Goal: Task Accomplishment & Management: Manage account settings

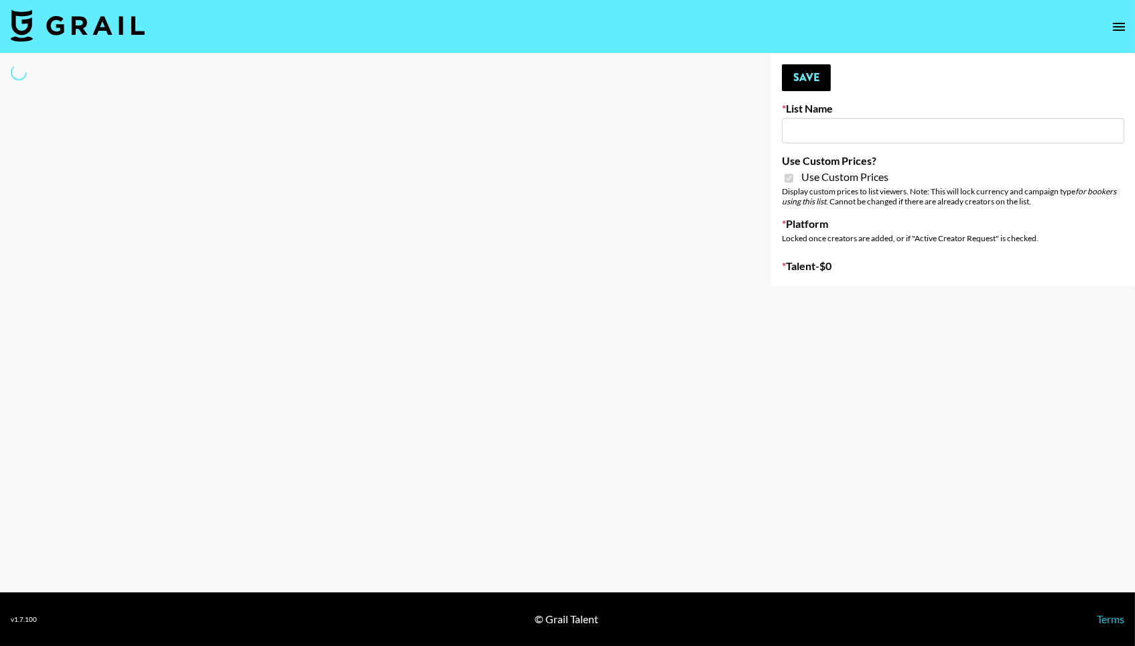
type input "[PERSON_NAME] ([DATE])"
checkbox input "true"
select select "Brand"
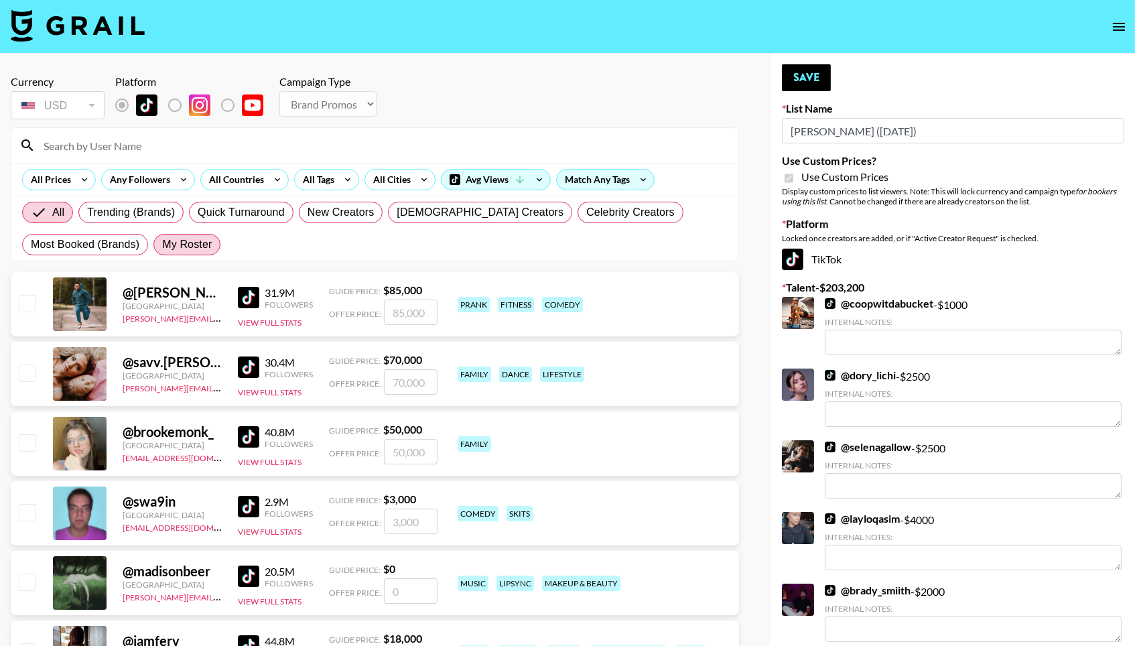
click at [197, 251] on span "My Roster" at bounding box center [187, 245] width 50 height 16
click at [162, 245] on input "My Roster" at bounding box center [162, 245] width 0 height 0
radio input "true"
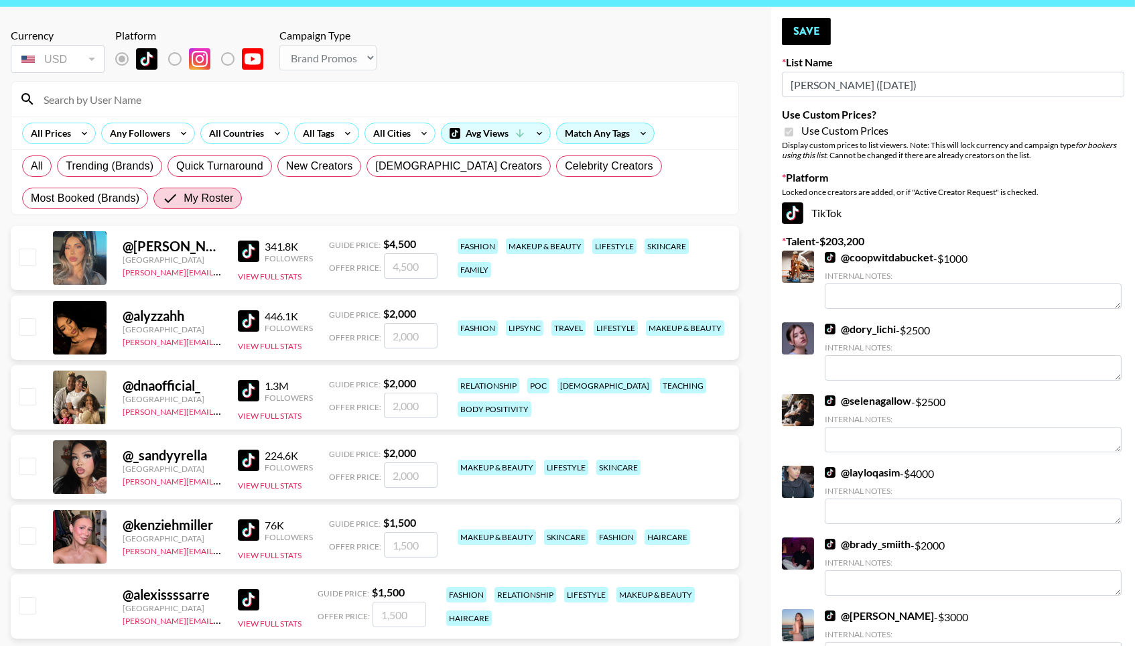
scroll to position [46, 0]
click at [395, 269] on input "number" at bounding box center [411, 266] width 54 height 25
checkbox input "true"
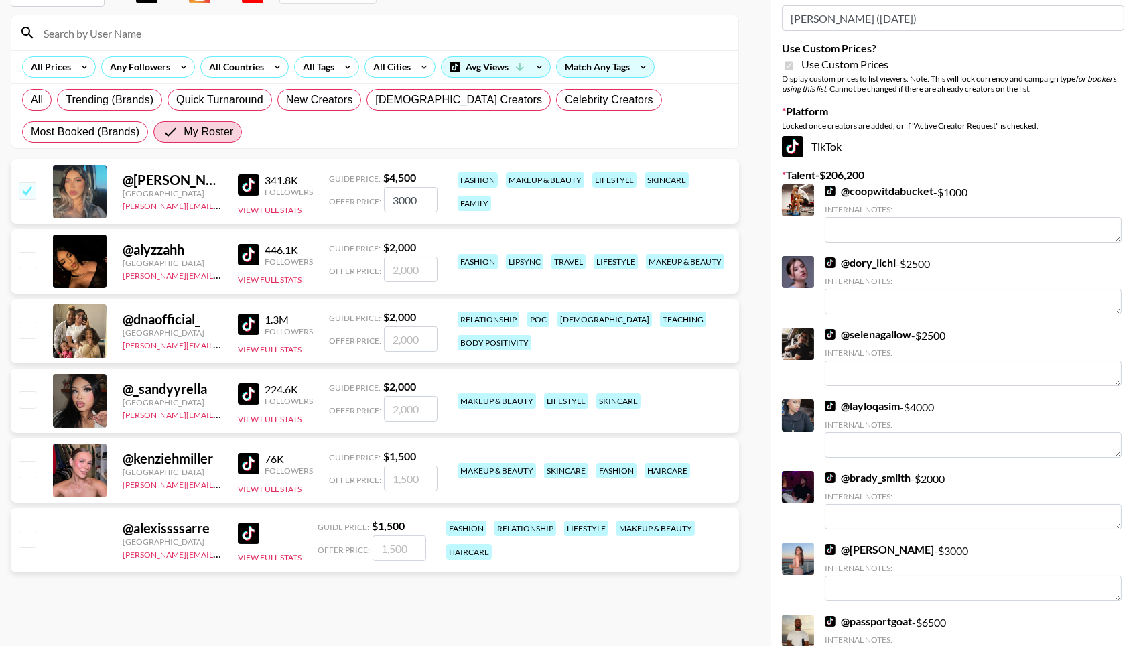
type input "3000"
click at [29, 324] on input "checkbox" at bounding box center [27, 330] width 16 height 16
checkbox input "true"
type input "2000"
click at [25, 546] on input "checkbox" at bounding box center [27, 539] width 16 height 16
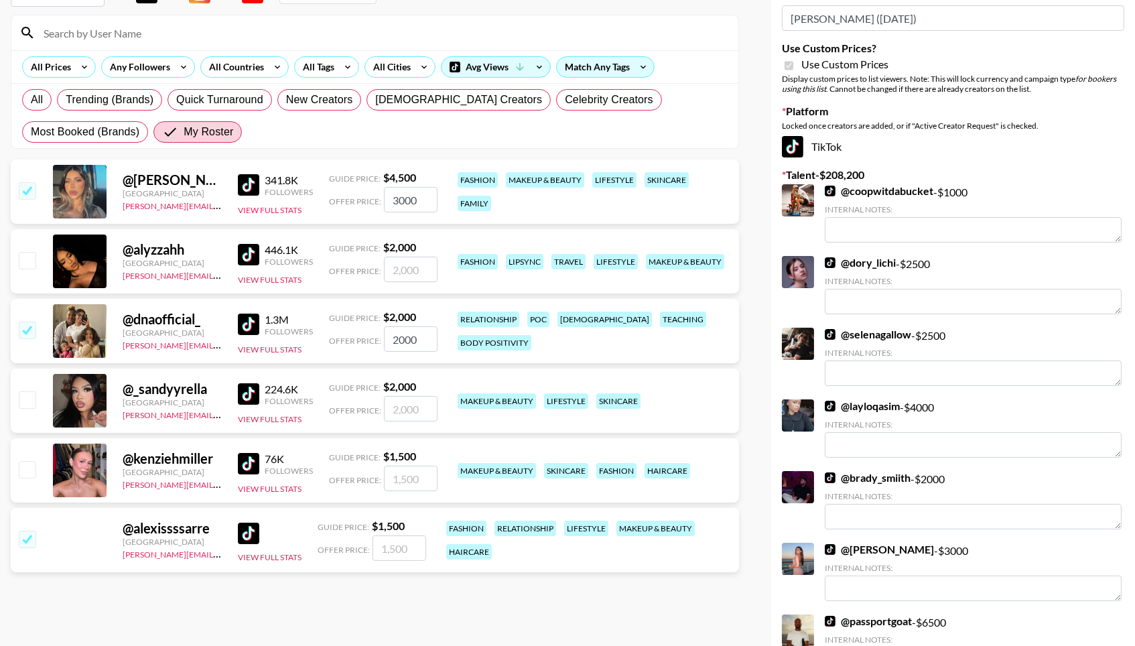
checkbox input "true"
type input "1500"
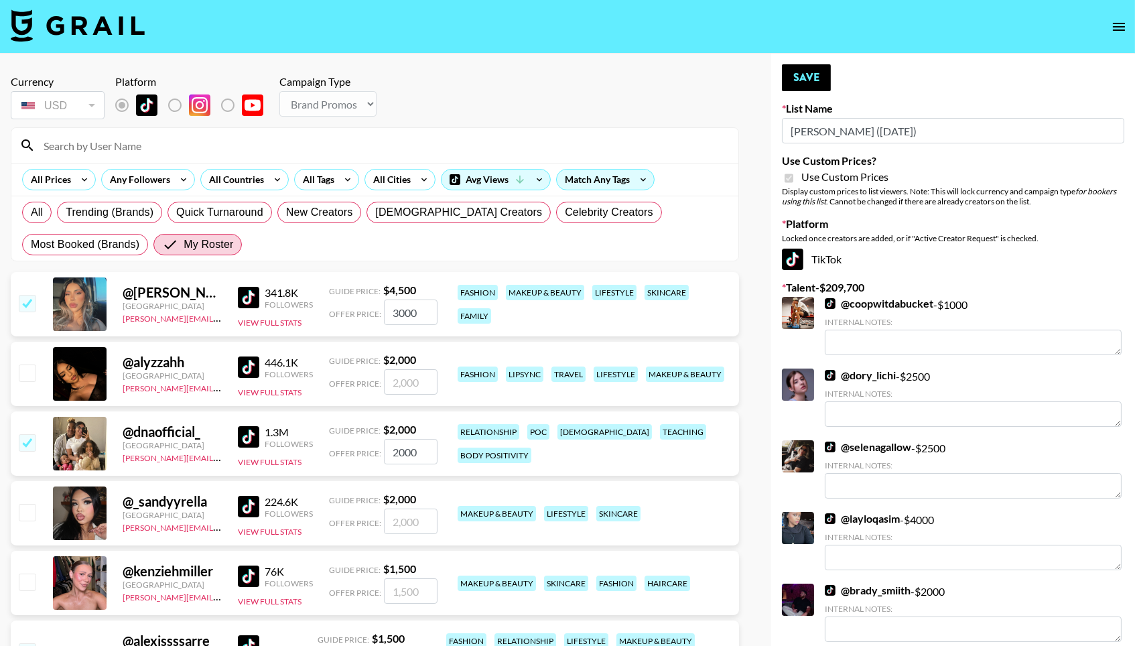
scroll to position [0, 0]
click at [797, 90] on button "Save" at bounding box center [806, 77] width 49 height 27
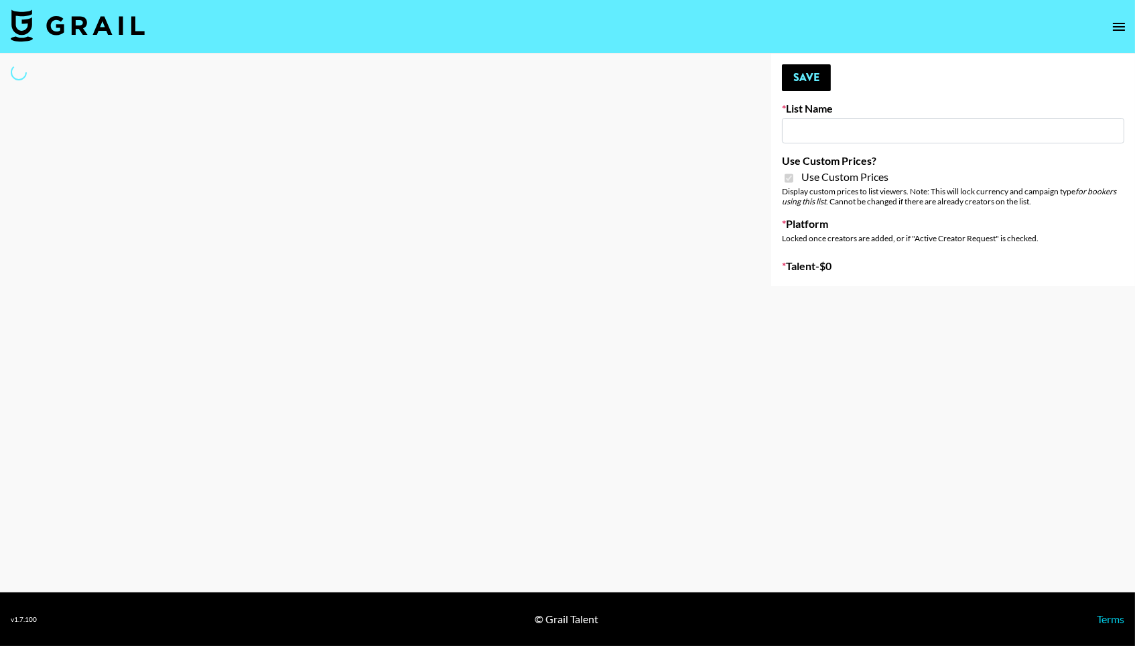
type input "Redence Beauty"
checkbox input "true"
select select "Brand"
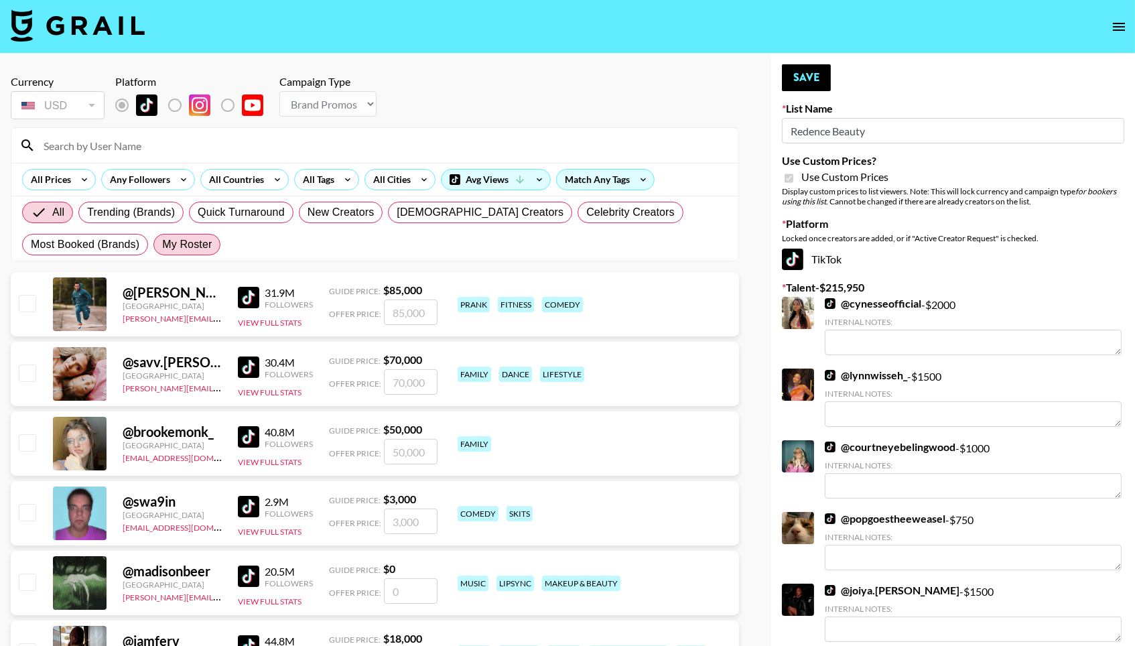
click at [197, 251] on span "My Roster" at bounding box center [187, 245] width 50 height 16
click at [162, 245] on input "My Roster" at bounding box center [162, 245] width 0 height 0
radio input "true"
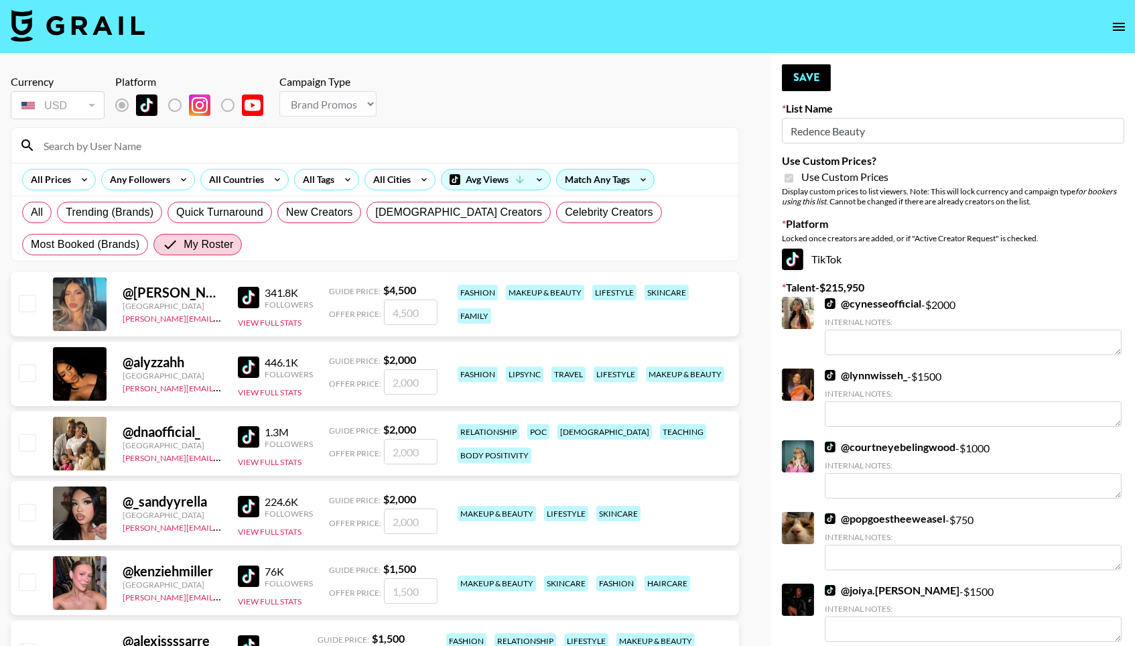
click at [405, 325] on input "number" at bounding box center [411, 312] width 54 height 25
checkbox input "true"
type input "2000"
click at [32, 374] on input "checkbox" at bounding box center [27, 373] width 16 height 16
checkbox input "true"
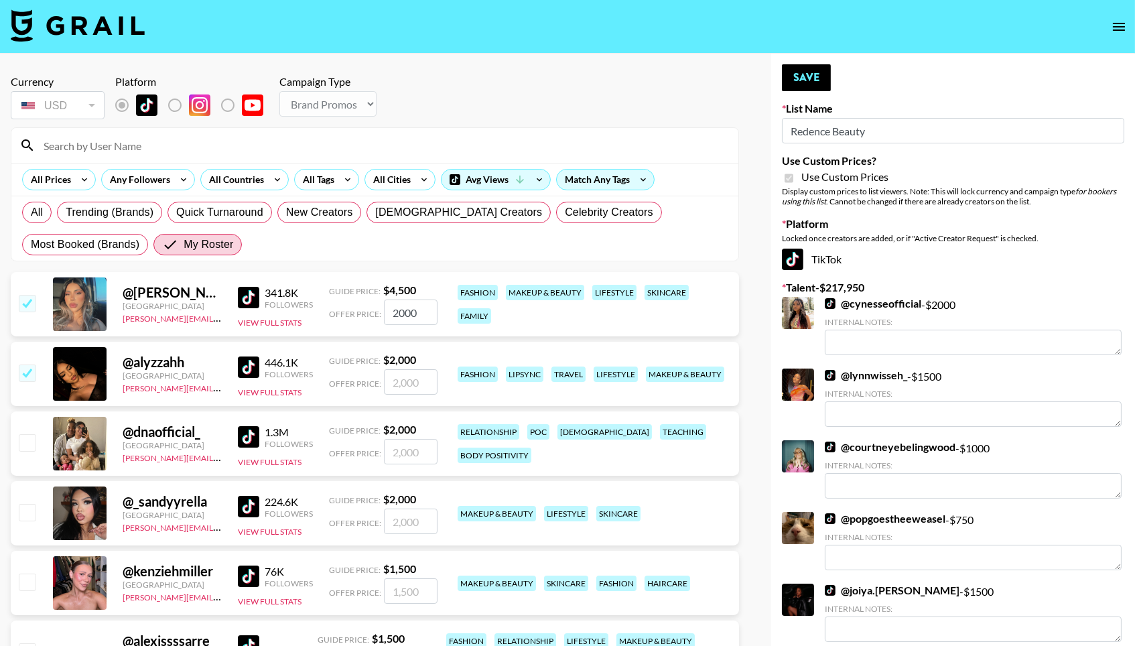
type input "2000"
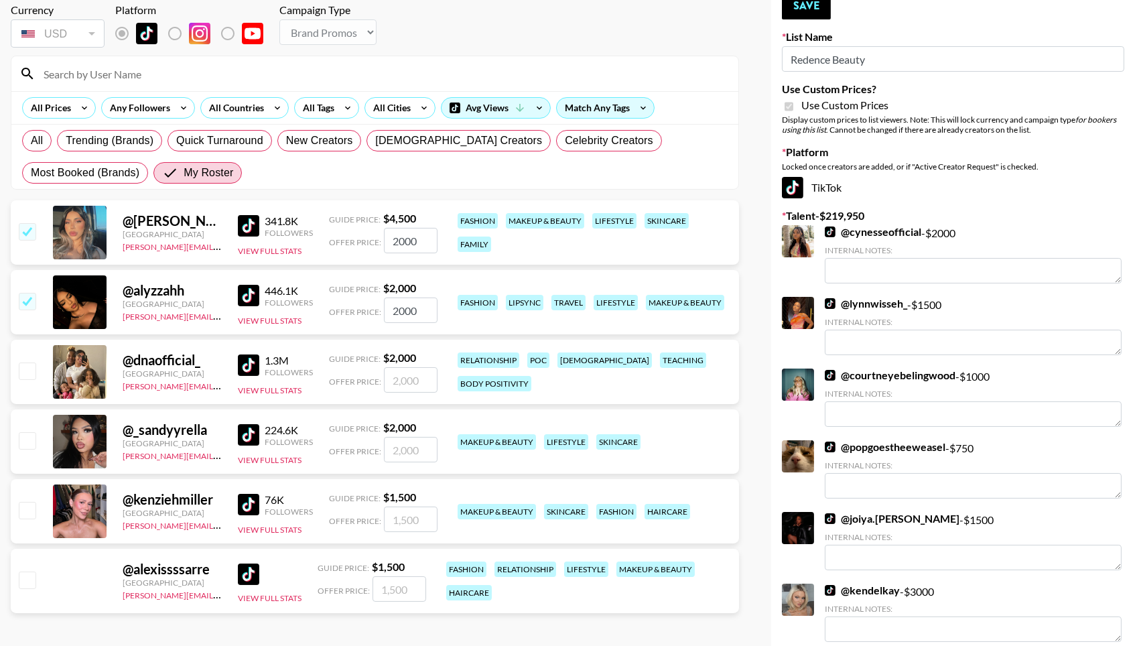
scroll to position [72, 0]
click at [29, 448] on input "checkbox" at bounding box center [27, 440] width 16 height 16
checkbox input "true"
type input "2000"
click at [29, 515] on input "checkbox" at bounding box center [27, 510] width 16 height 16
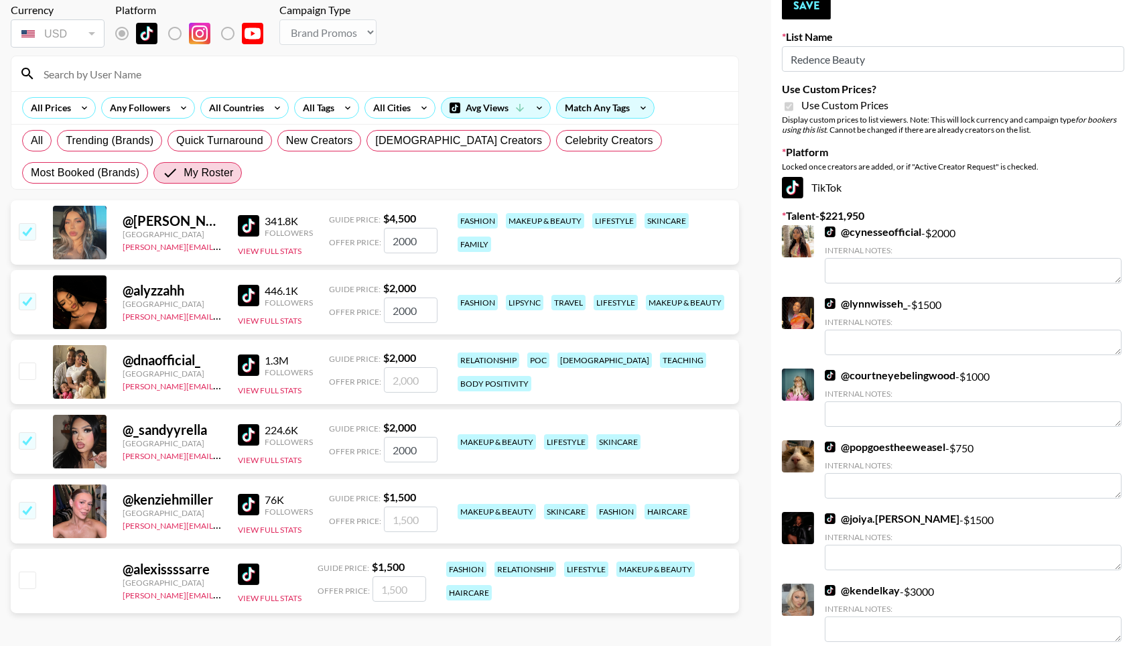
checkbox input "true"
type input "1500"
click at [26, 586] on input "checkbox" at bounding box center [27, 580] width 16 height 16
checkbox input "true"
type input "1500"
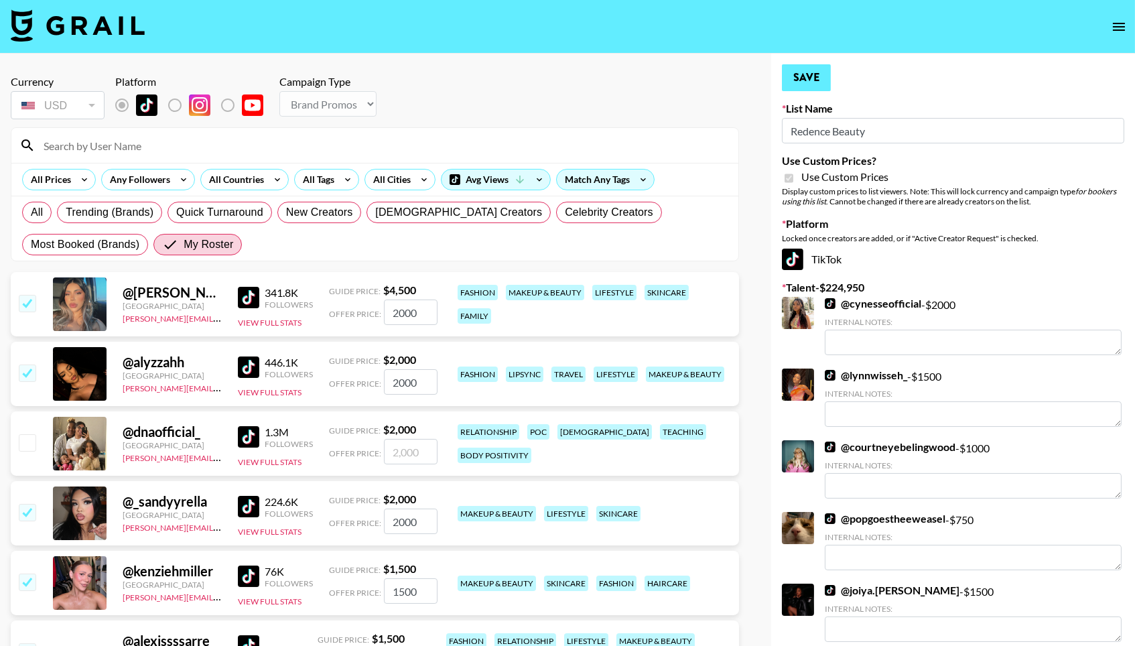
scroll to position [0, 0]
click at [823, 74] on button "Save" at bounding box center [806, 77] width 49 height 27
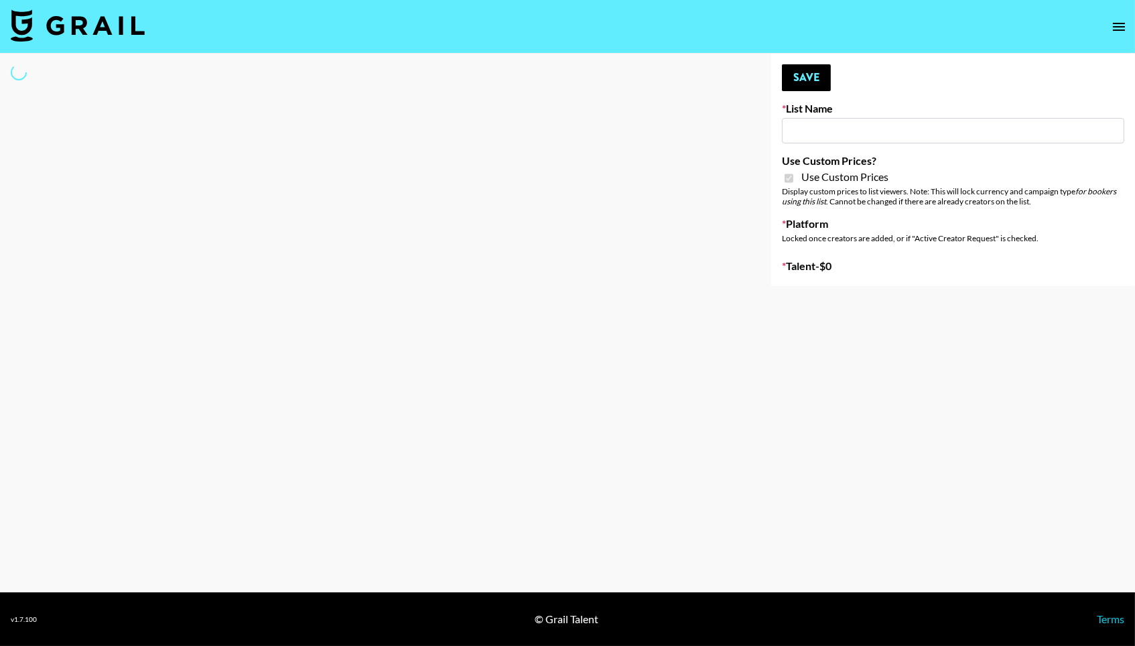
type input "Dime Beauty"
checkbox input "true"
select select "Brand"
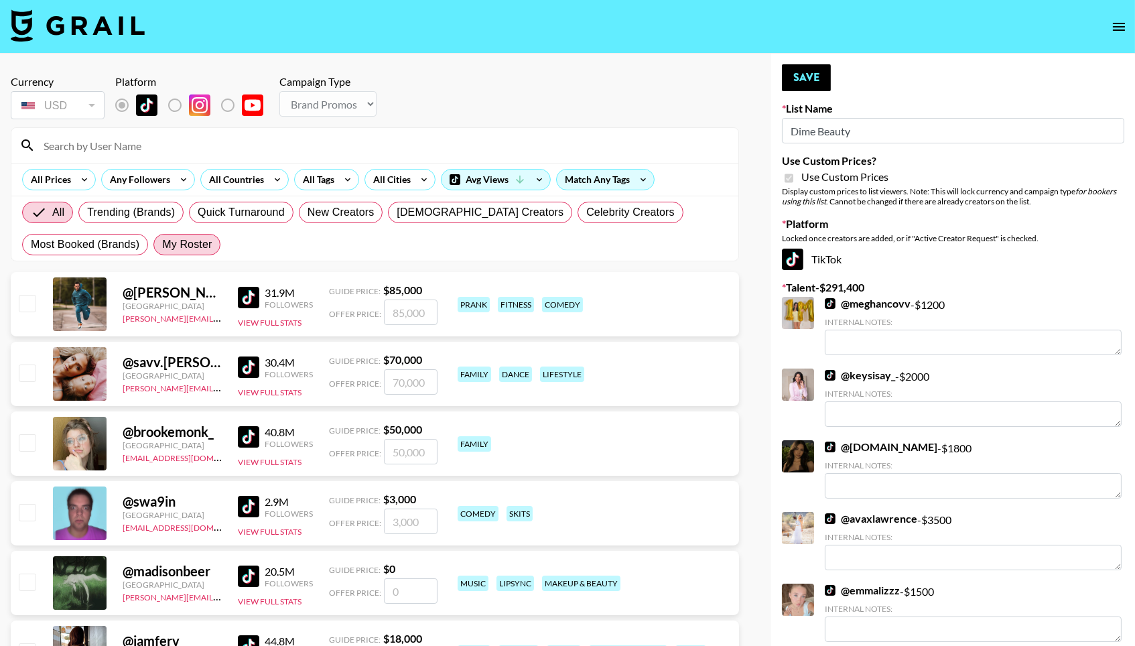
click at [199, 248] on span "My Roster" at bounding box center [187, 245] width 50 height 16
click at [162, 245] on input "My Roster" at bounding box center [162, 245] width 0 height 0
radio input "true"
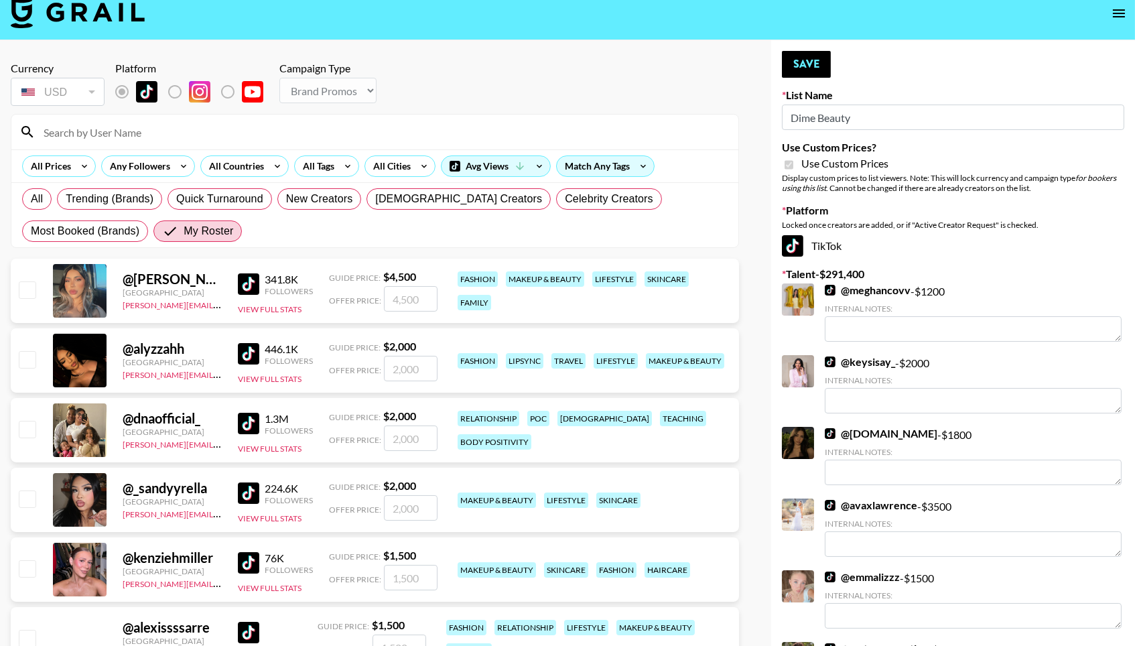
scroll to position [14, 0]
click at [31, 296] on input "checkbox" at bounding box center [27, 289] width 16 height 16
checkbox input "true"
type input "4500"
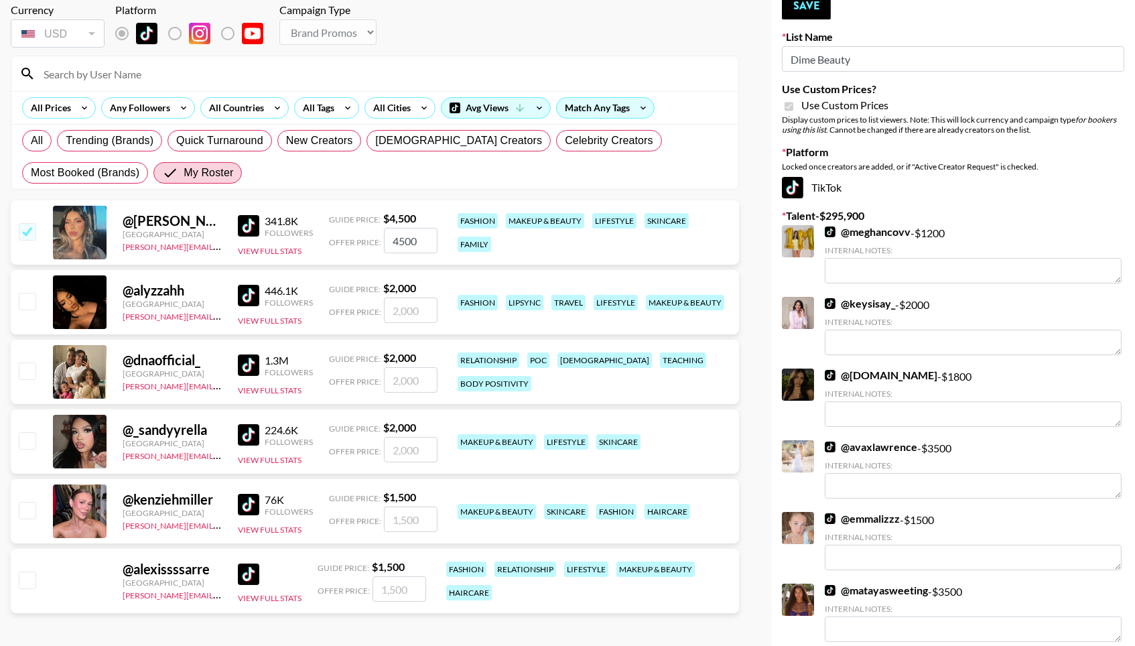
click at [25, 441] on input "checkbox" at bounding box center [27, 440] width 16 height 16
checkbox input "true"
type input "2000"
click at [25, 517] on input "checkbox" at bounding box center [27, 510] width 16 height 16
checkbox input "true"
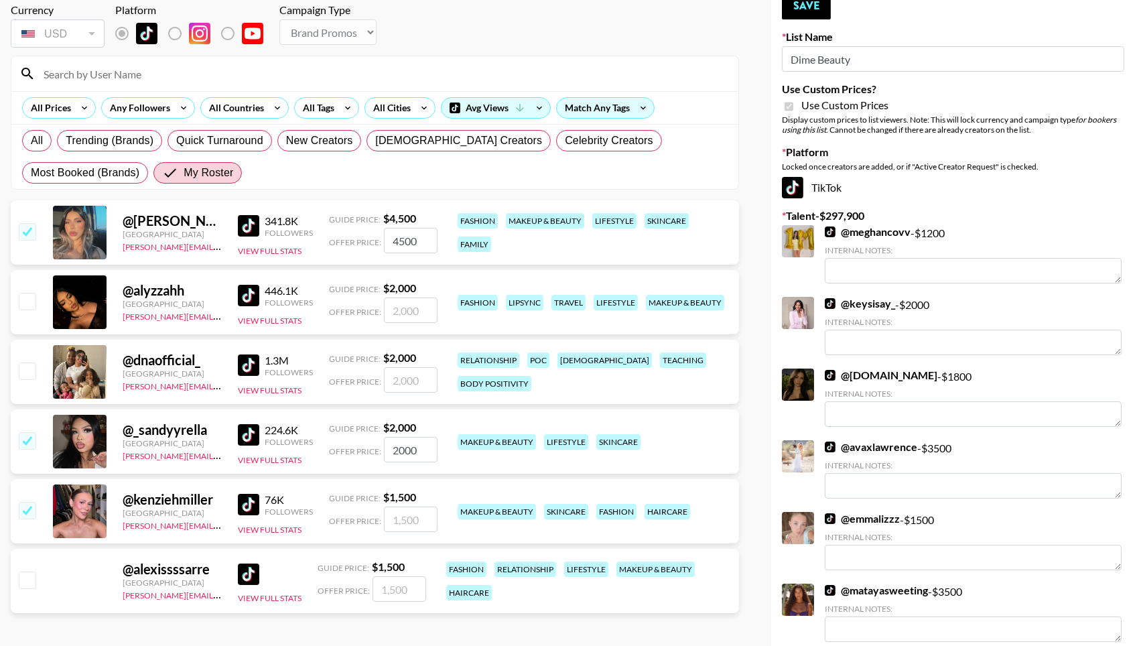
type input "1500"
click at [811, 11] on button "Save" at bounding box center [806, 6] width 49 height 27
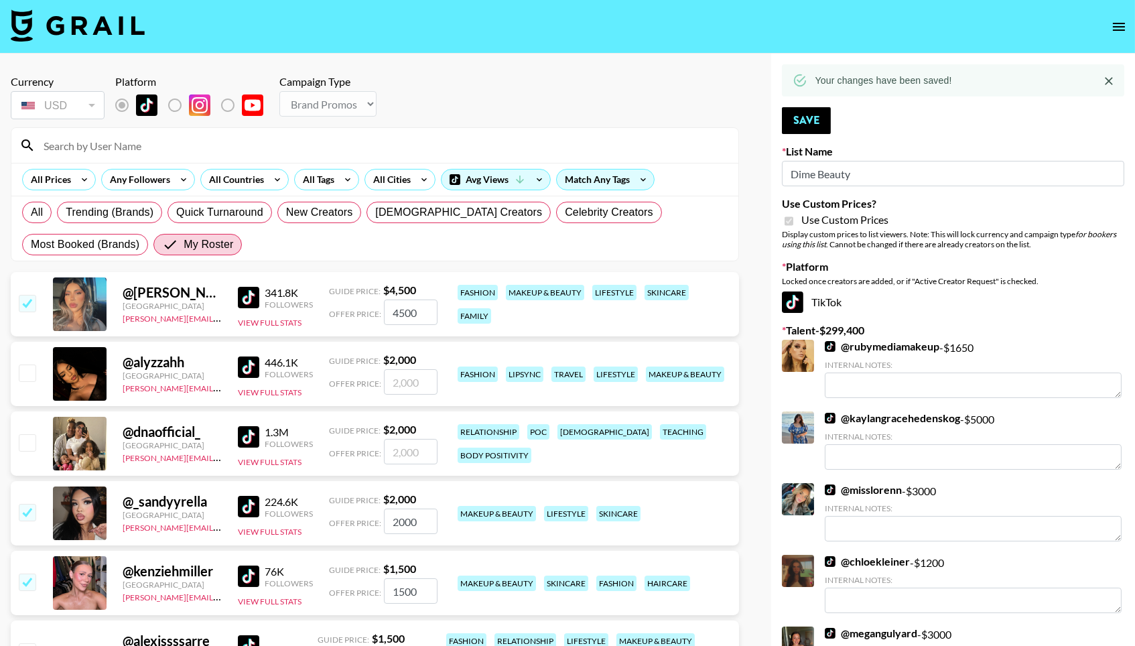
scroll to position [0, 0]
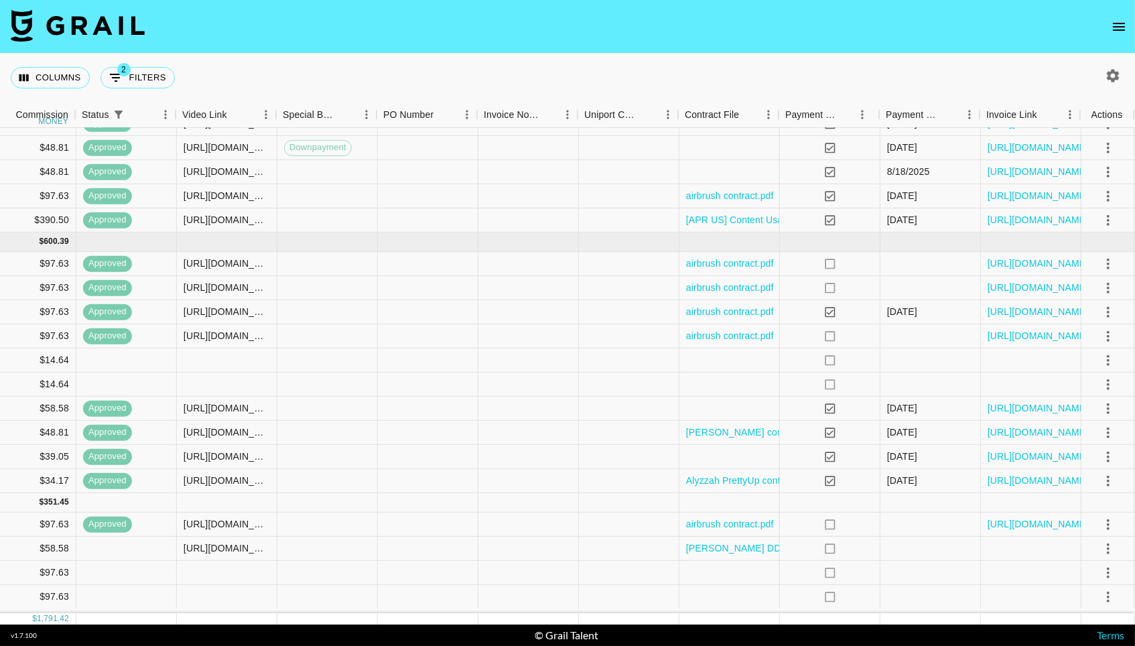
scroll to position [181, 1089]
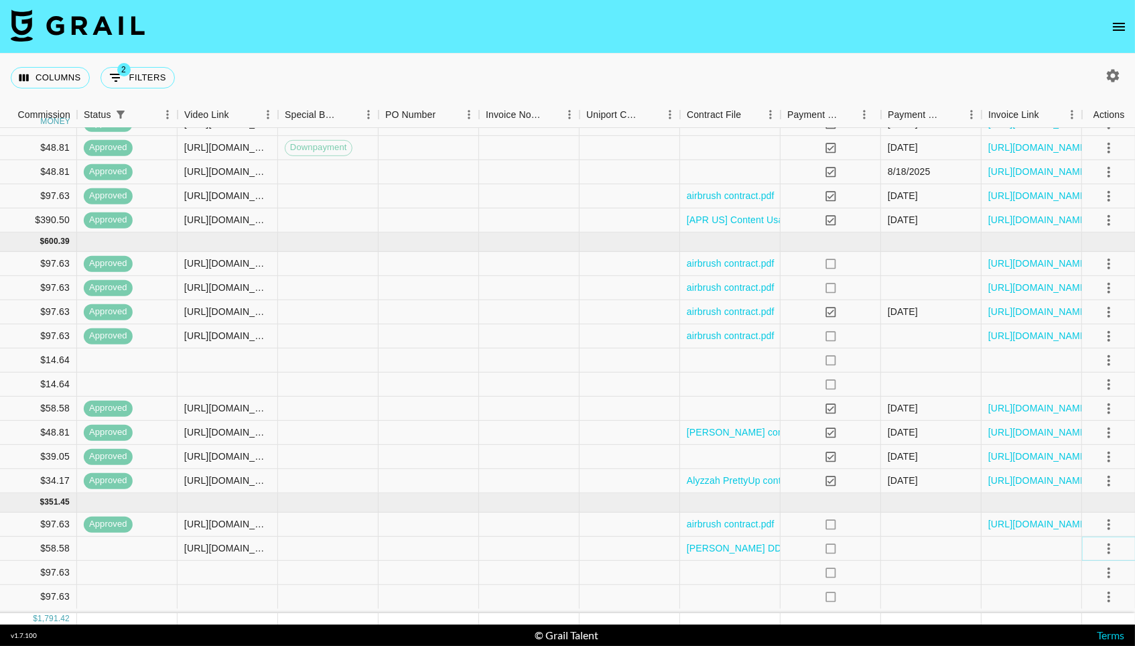
click at [1102, 554] on icon "select merge strategy" at bounding box center [1109, 548] width 16 height 16
click at [1092, 526] on div "Approve" at bounding box center [1079, 523] width 41 height 16
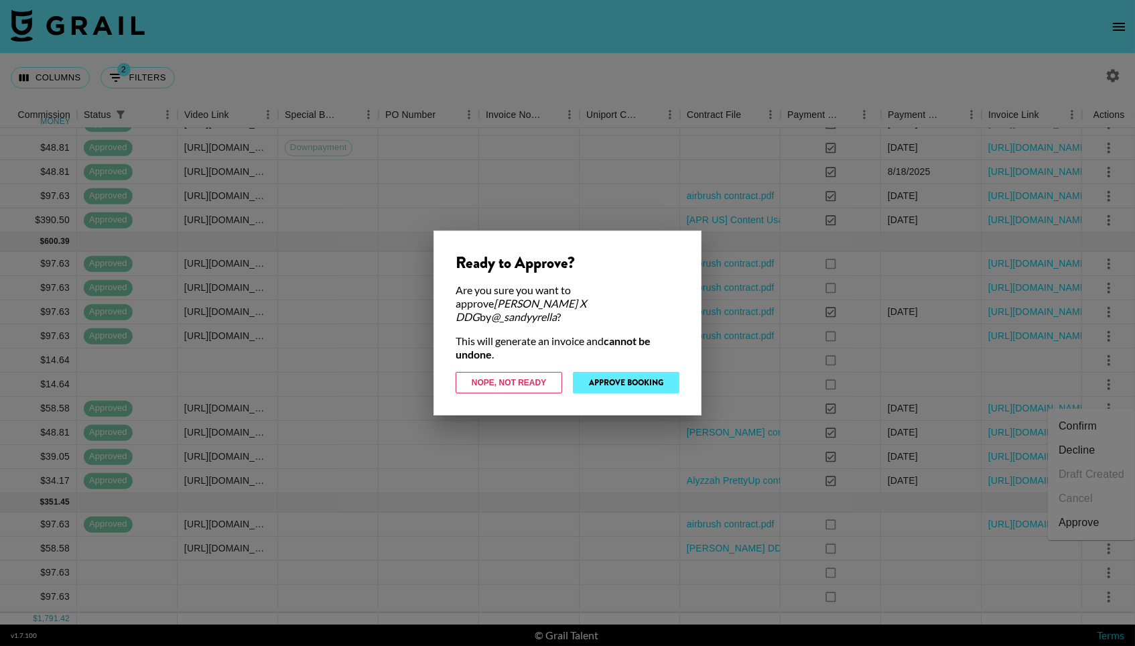
click at [647, 373] on button "Approve Booking" at bounding box center [626, 382] width 107 height 21
